Goal: Information Seeking & Learning: Check status

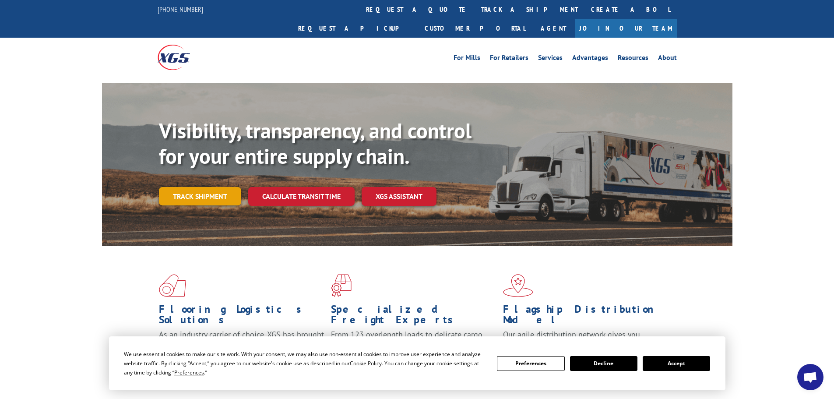
click at [211, 187] on link "Track shipment" at bounding box center [200, 196] width 82 height 18
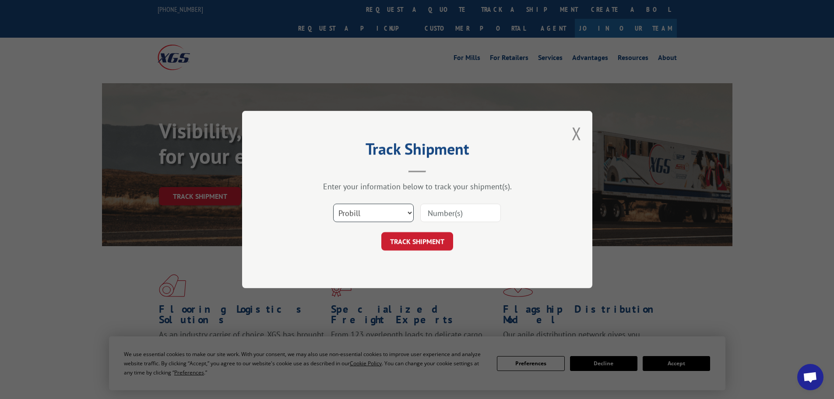
click at [369, 210] on select "Select category... Probill BOL PO" at bounding box center [373, 213] width 81 height 18
select select "po"
click at [333, 204] on select "Select category... Probill BOL PO" at bounding box center [373, 213] width 81 height 18
click at [436, 214] on input at bounding box center [460, 213] width 81 height 18
paste input "PO #08517769"
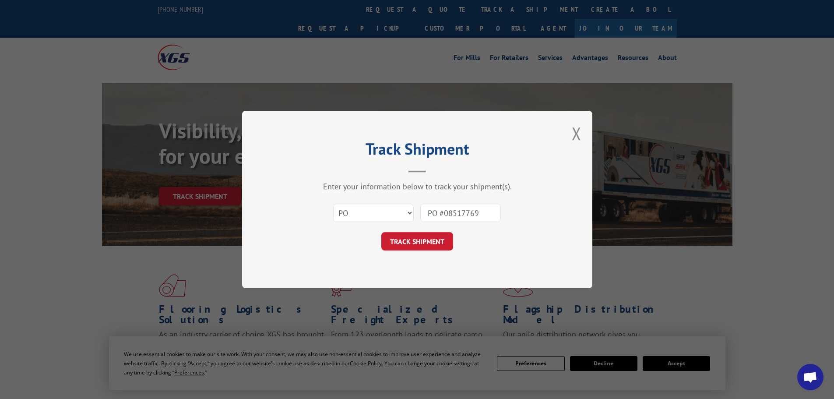
drag, startPoint x: 445, startPoint y: 212, endPoint x: 418, endPoint y: 215, distance: 26.8
click at [418, 215] on div "Select category... Probill BOL PO PO #08517769" at bounding box center [417, 212] width 263 height 29
type input "08517769"
click at [412, 240] on button "TRACK SHIPMENT" at bounding box center [417, 241] width 72 height 18
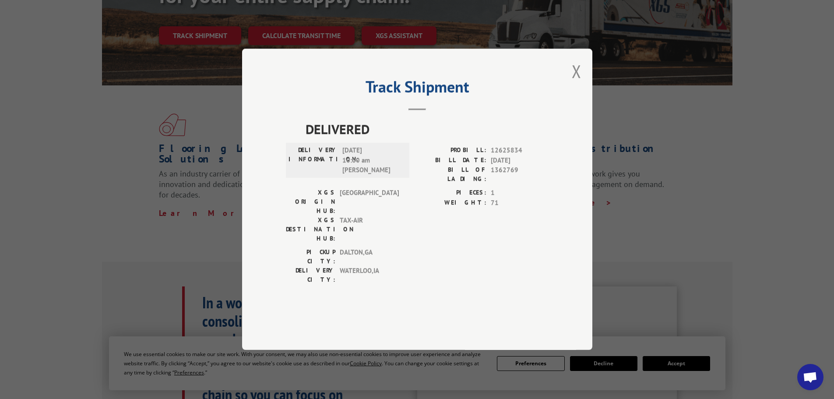
scroll to position [219, 0]
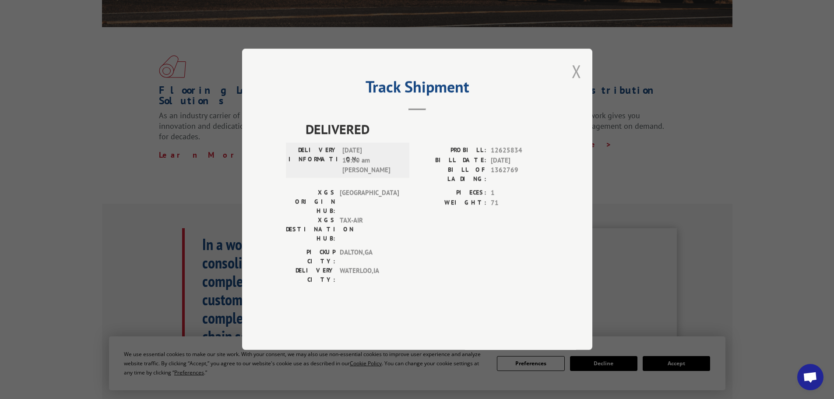
click at [575, 83] on button "Close modal" at bounding box center [577, 71] width 10 height 23
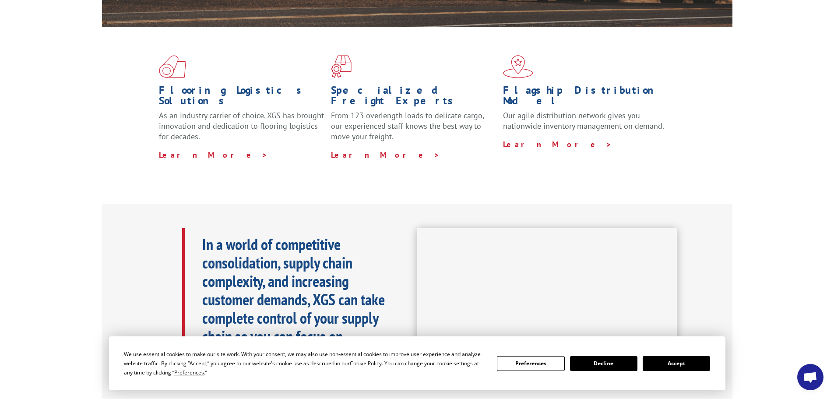
scroll to position [0, 0]
